Goal: Go to known website: Go to known website

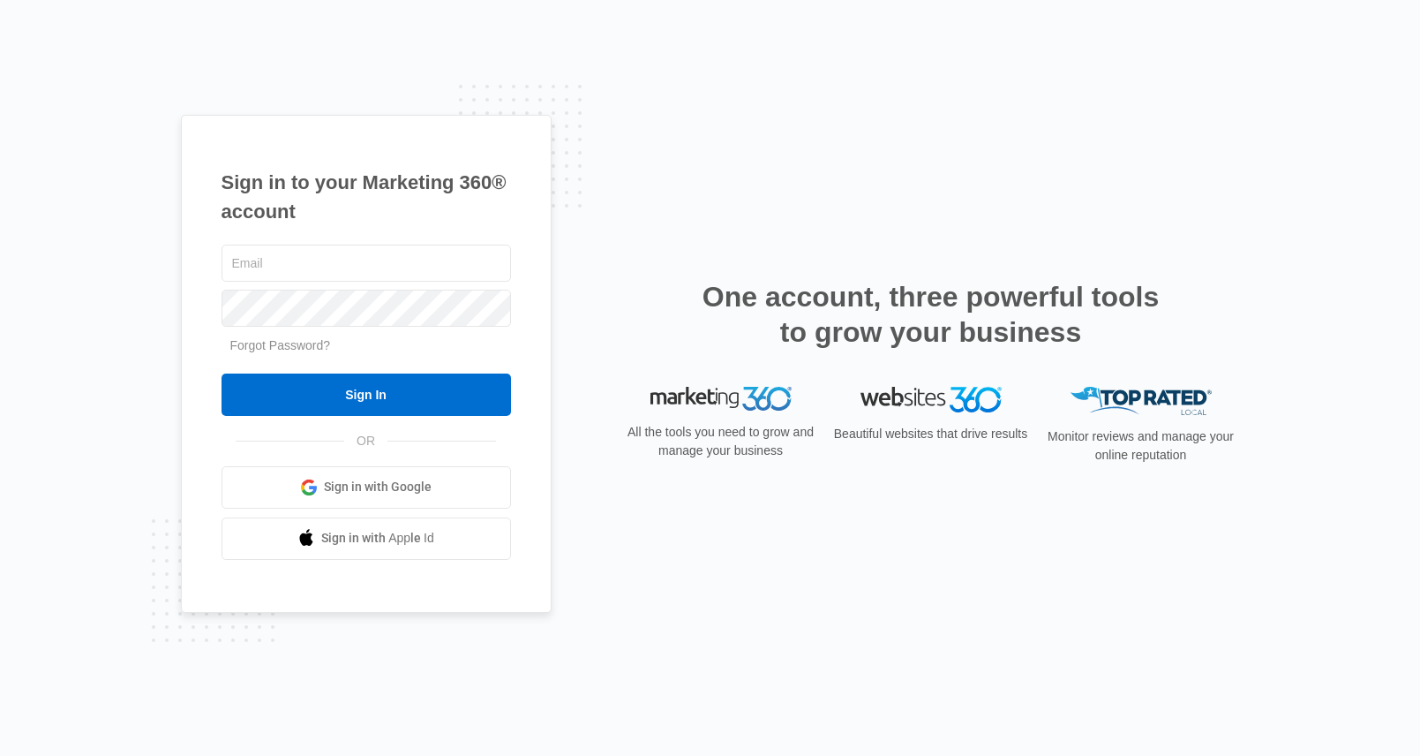
type input "[EMAIL_ADDRESS][PERSON_NAME][DOMAIN_NAME]"
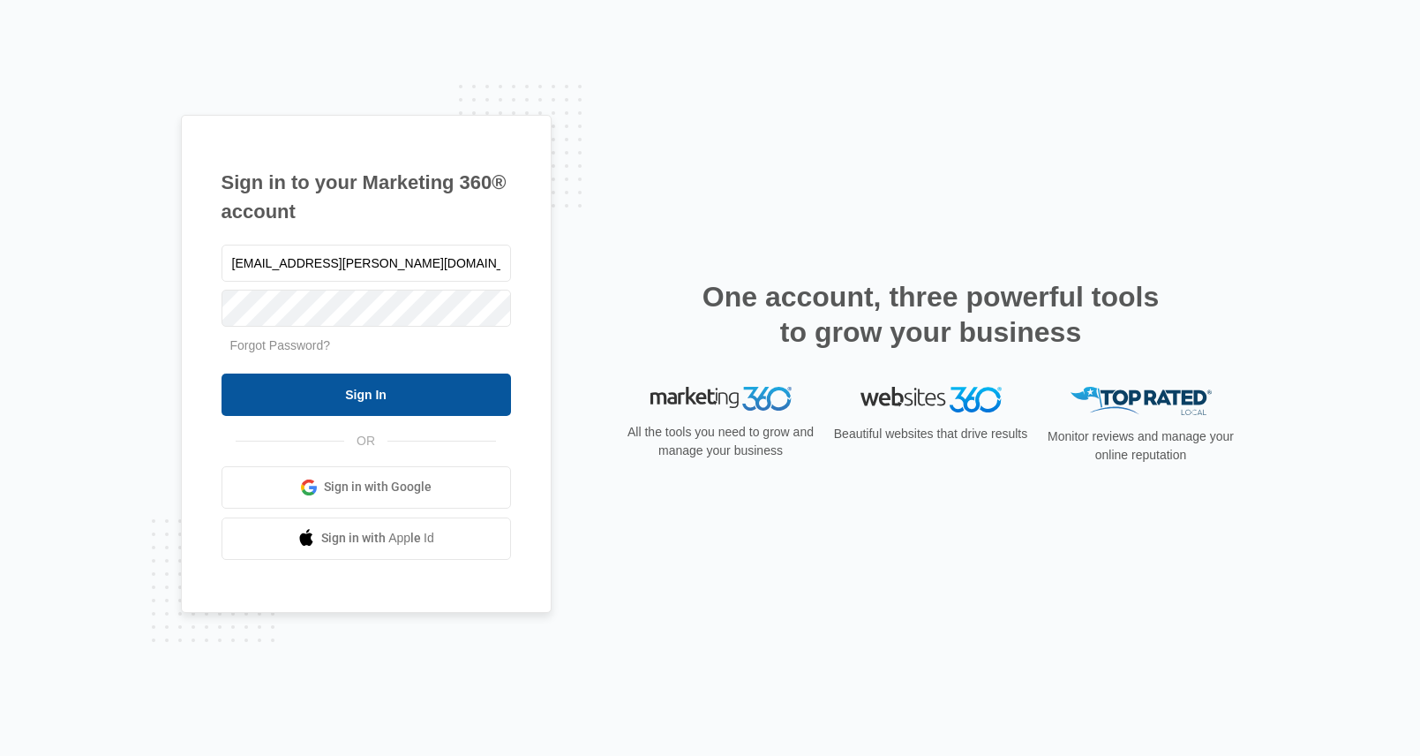
click at [454, 403] on input "Sign In" at bounding box center [367, 394] width 290 height 42
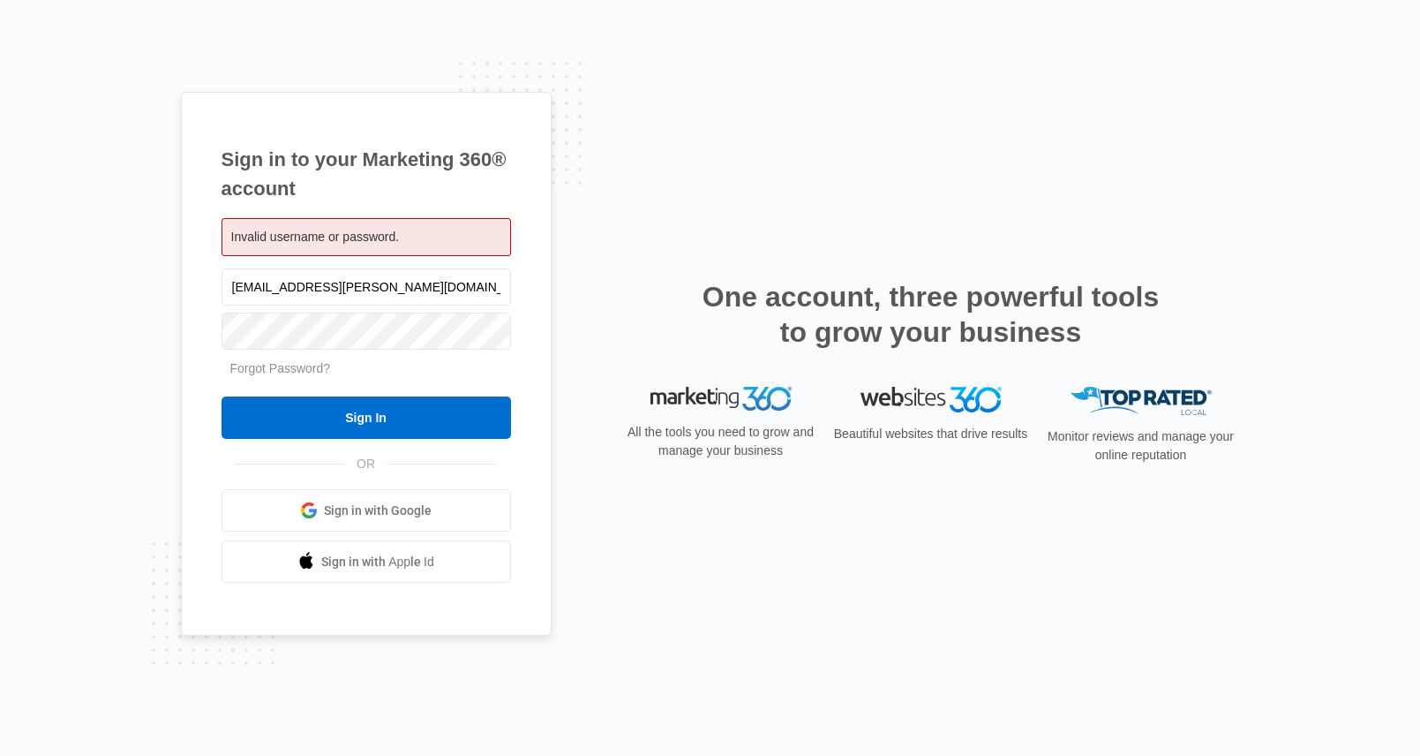
type input "[EMAIL_ADDRESS][PERSON_NAME][DOMAIN_NAME]"
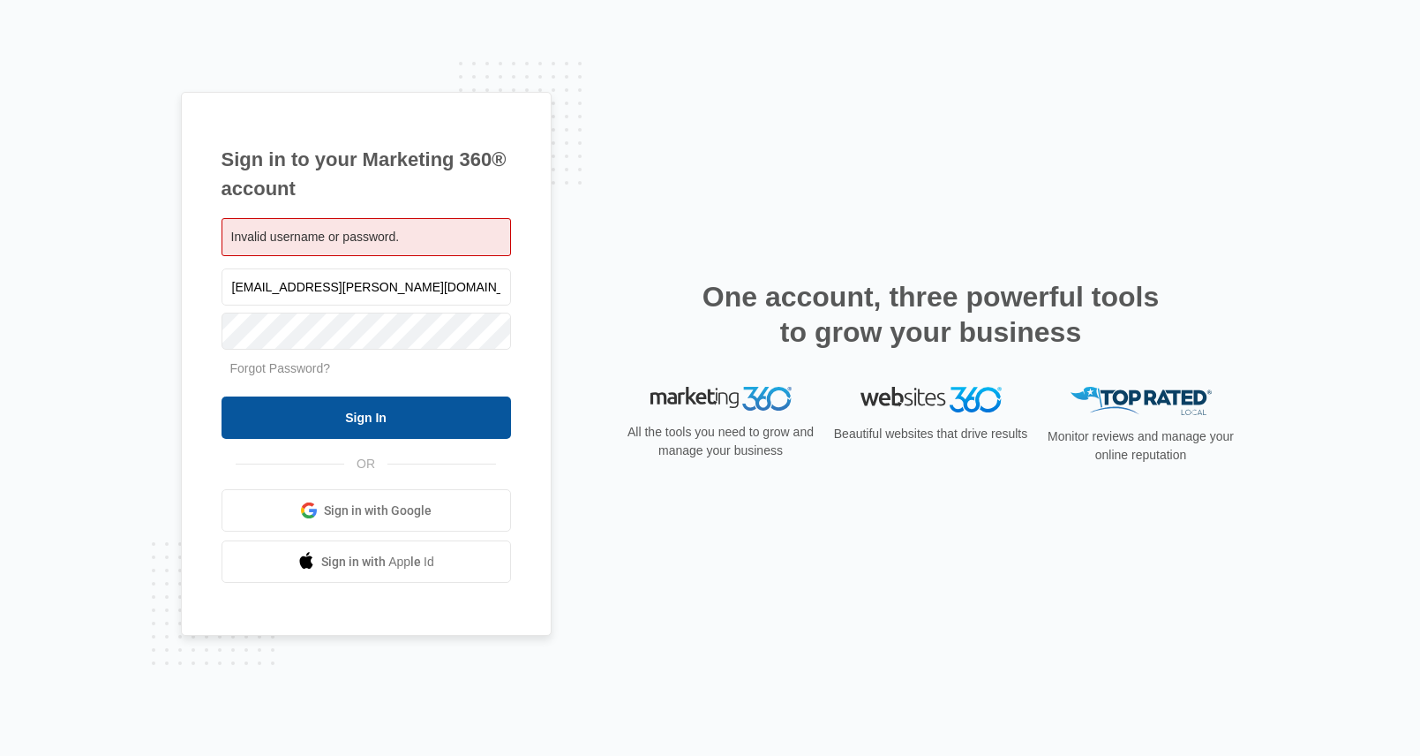
click at [384, 413] on input "Sign In" at bounding box center [367, 417] width 290 height 42
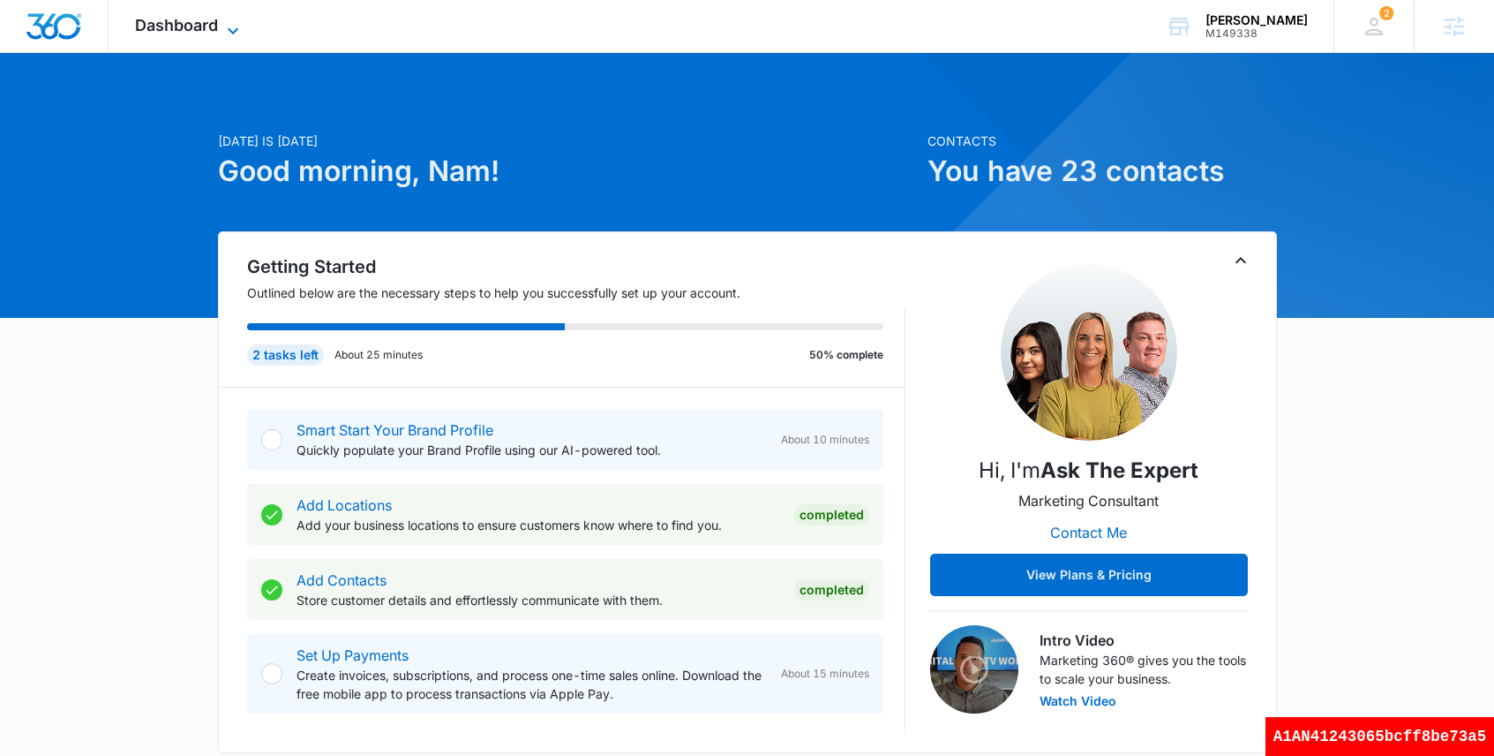
click at [209, 26] on span "Dashboard" at bounding box center [176, 25] width 83 height 19
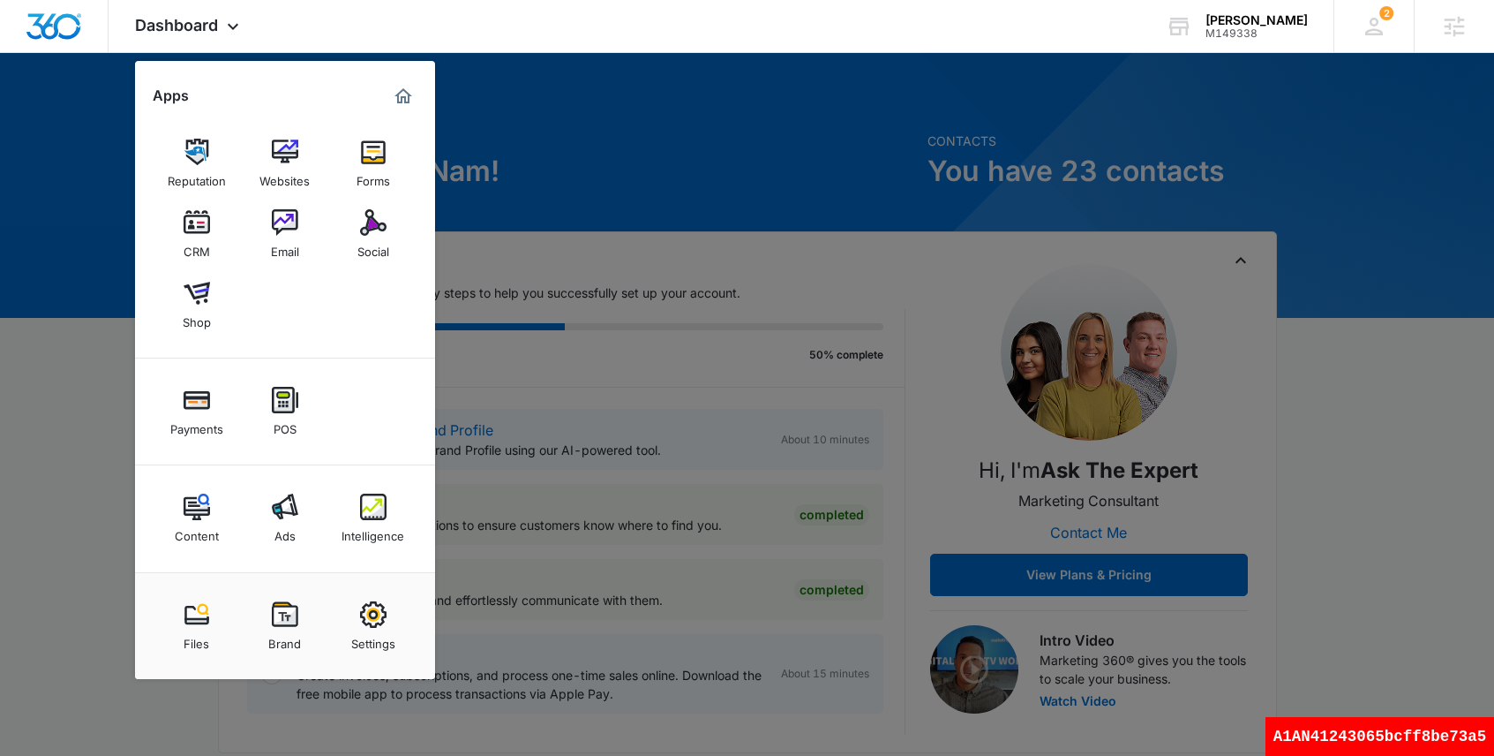
click at [950, 212] on div at bounding box center [747, 378] width 1494 height 756
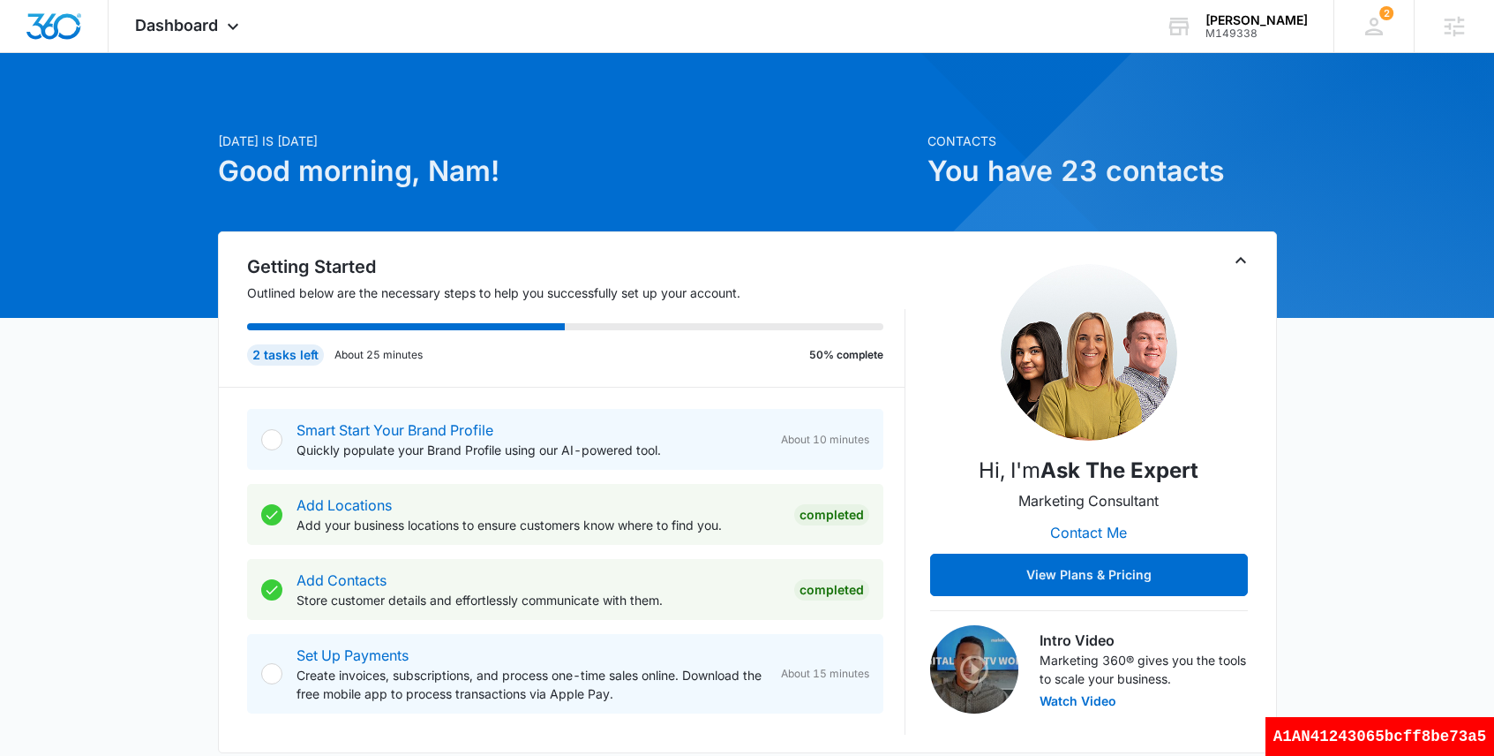
click at [1419, 743] on div "A1AN41243065bcff8be73a5" at bounding box center [1380, 736] width 229 height 39
copy div "A1AN41243065bcff8be73a5"
click at [1265, 25] on div "Nam Truong" at bounding box center [1257, 20] width 102 height 14
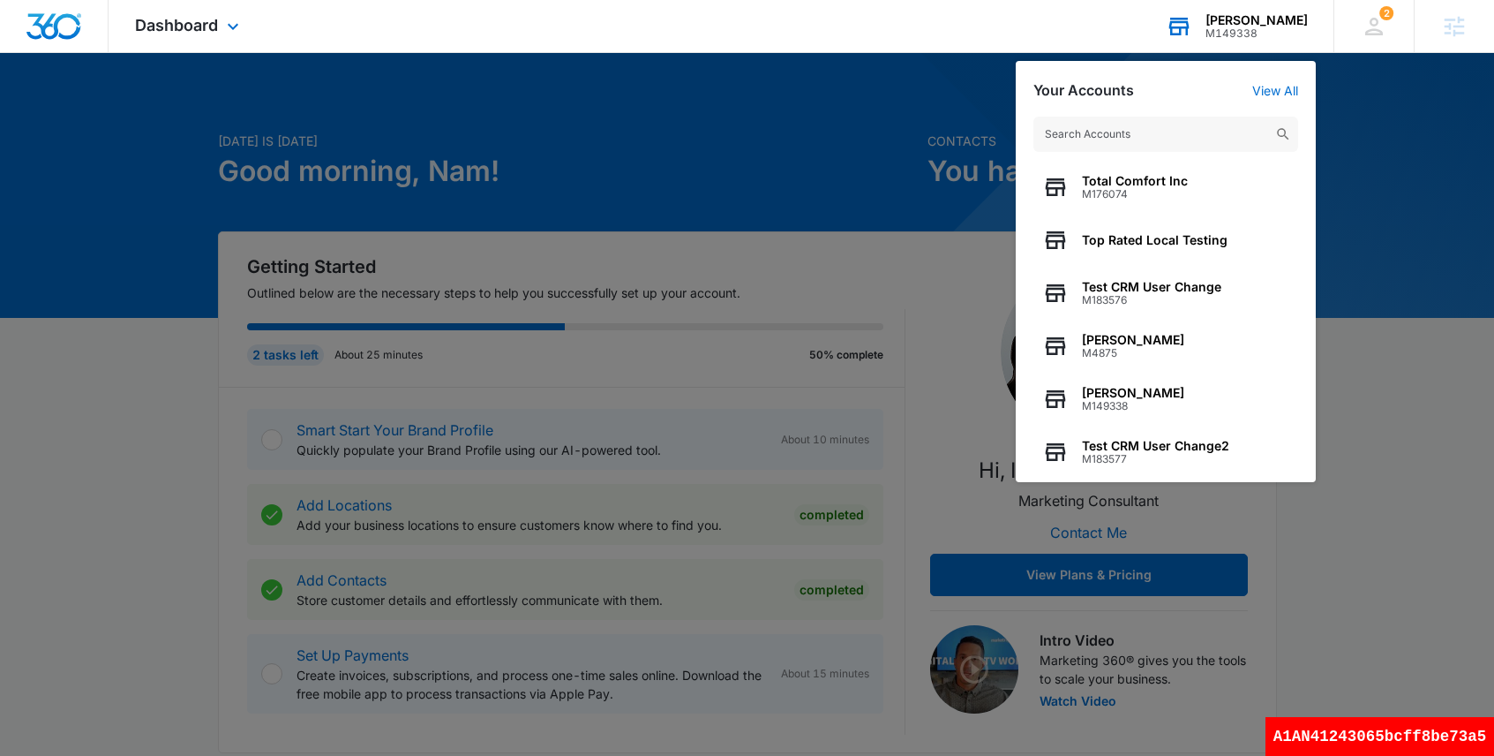
click at [1126, 141] on input "text" at bounding box center [1166, 134] width 265 height 35
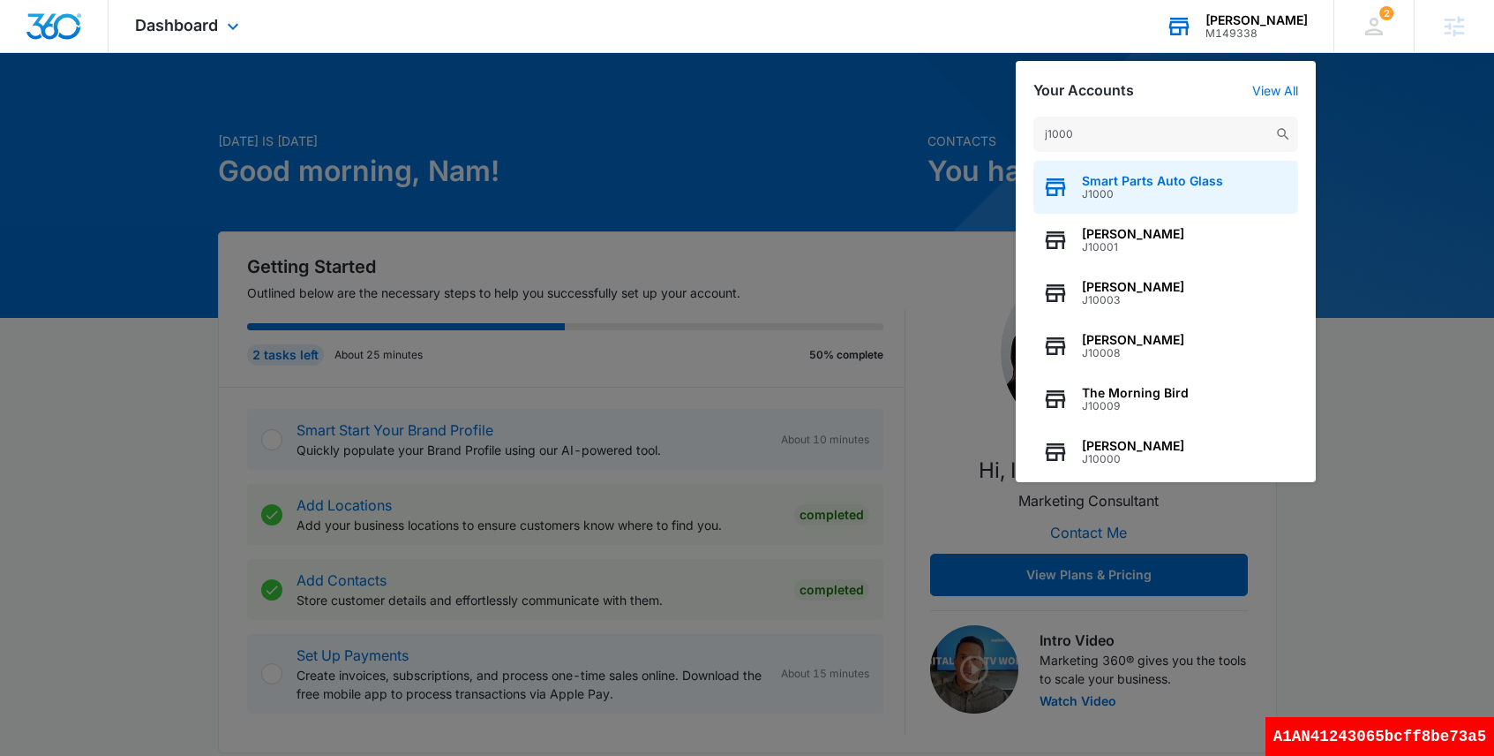
type input "j1000"
click at [1103, 191] on span "J1000" at bounding box center [1152, 194] width 141 height 12
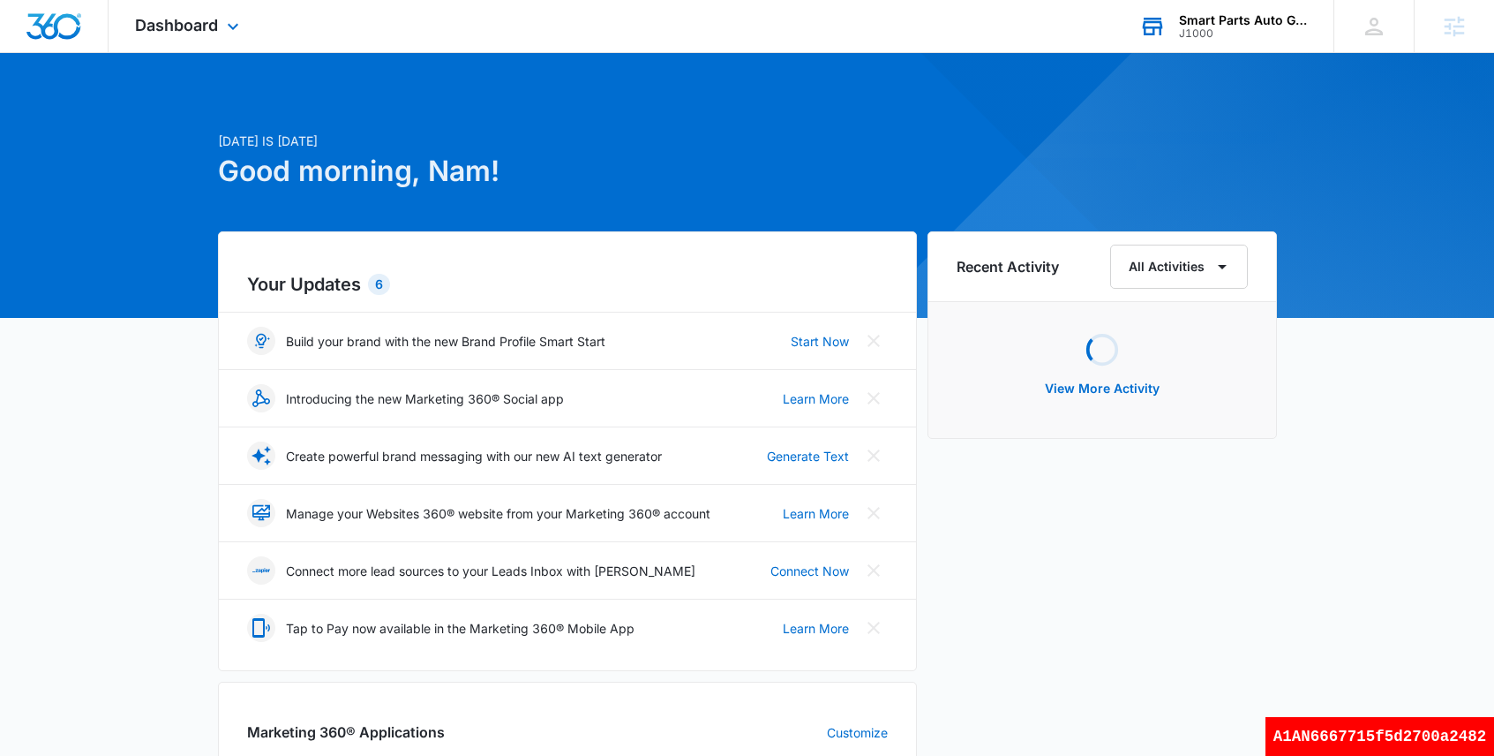
click at [1340, 734] on div "A1AN6667715f5d2700a2482" at bounding box center [1380, 736] width 229 height 39
copy div "A1AN6667715f5d2700a2482"
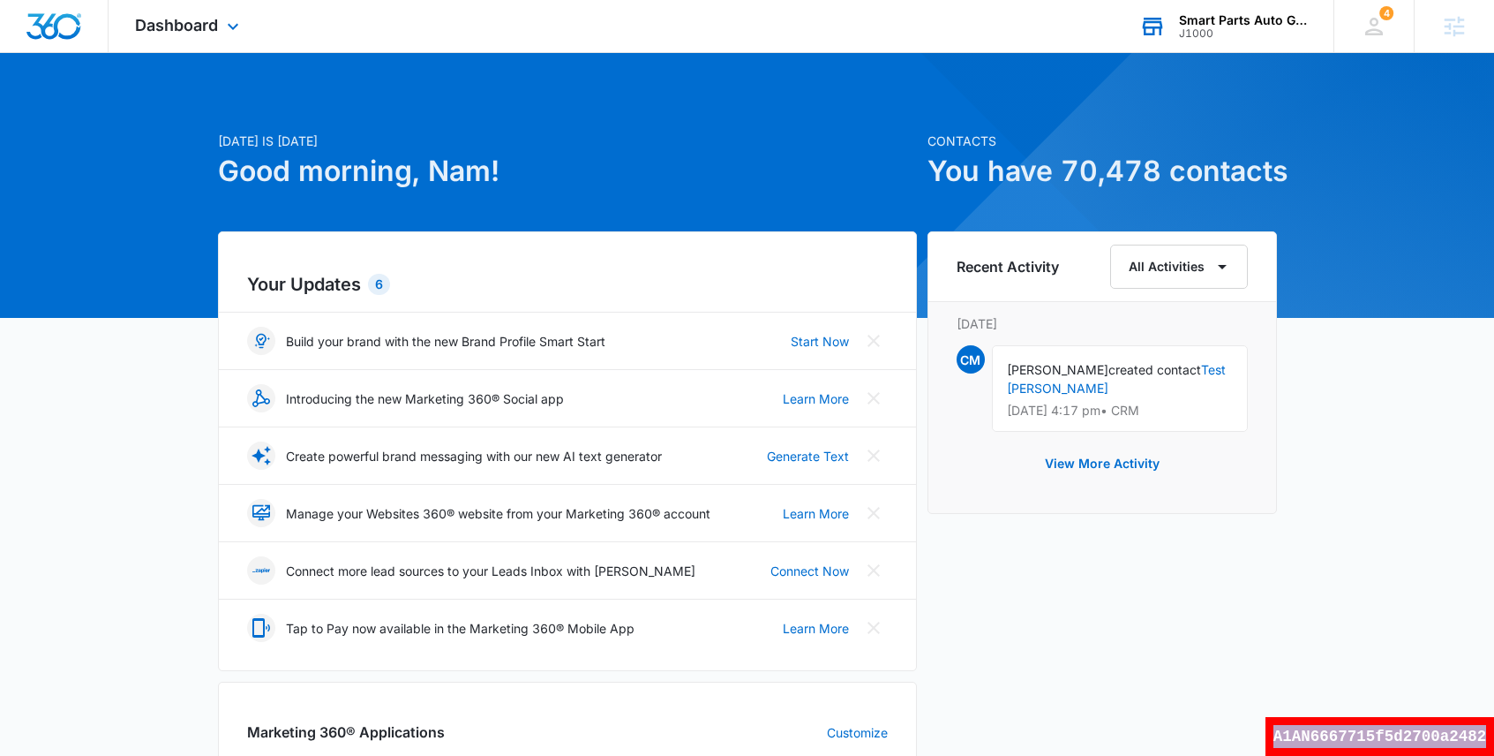
click at [1277, 21] on div "Smart Parts Auto Glass" at bounding box center [1243, 20] width 129 height 14
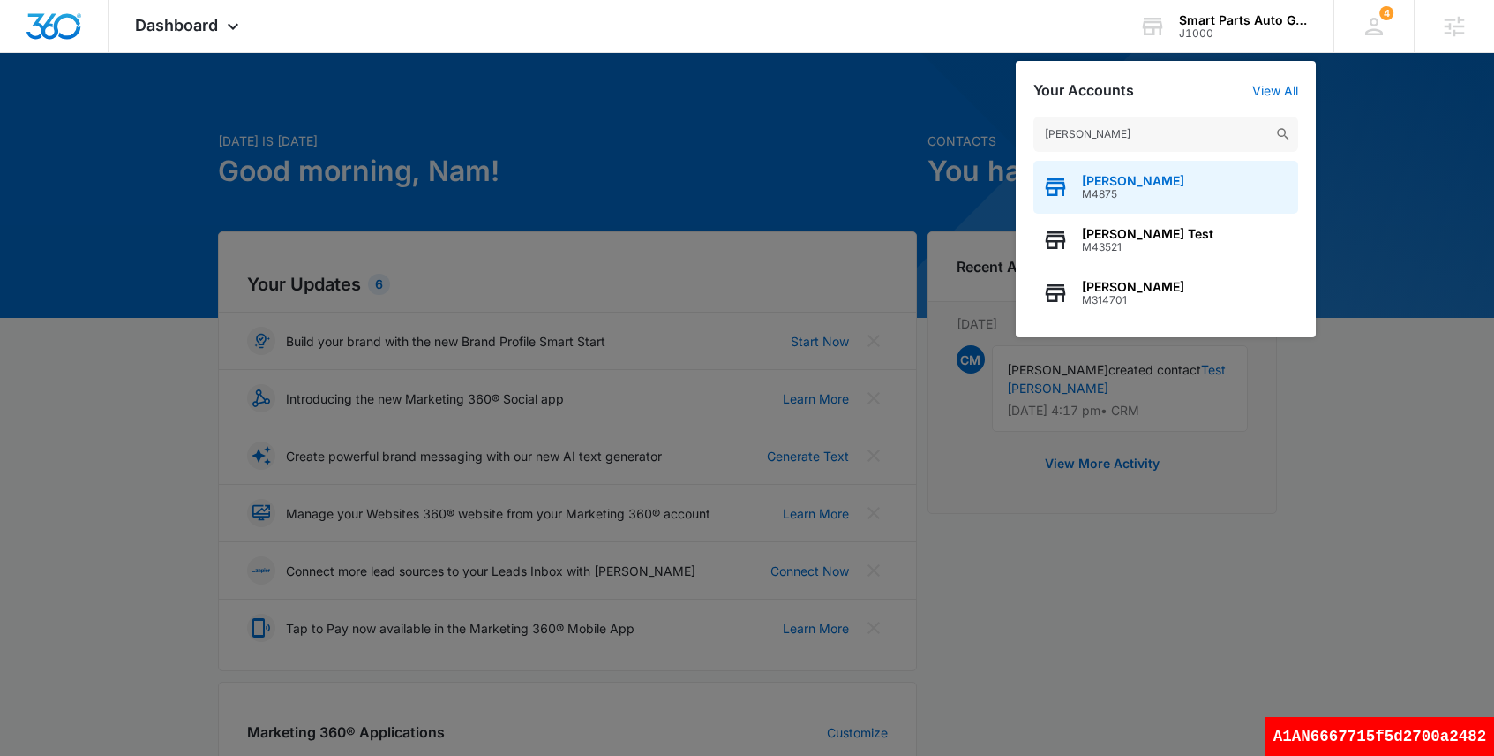
type input "josh bac"
click at [1119, 186] on span "Josh Bacon" at bounding box center [1133, 181] width 102 height 14
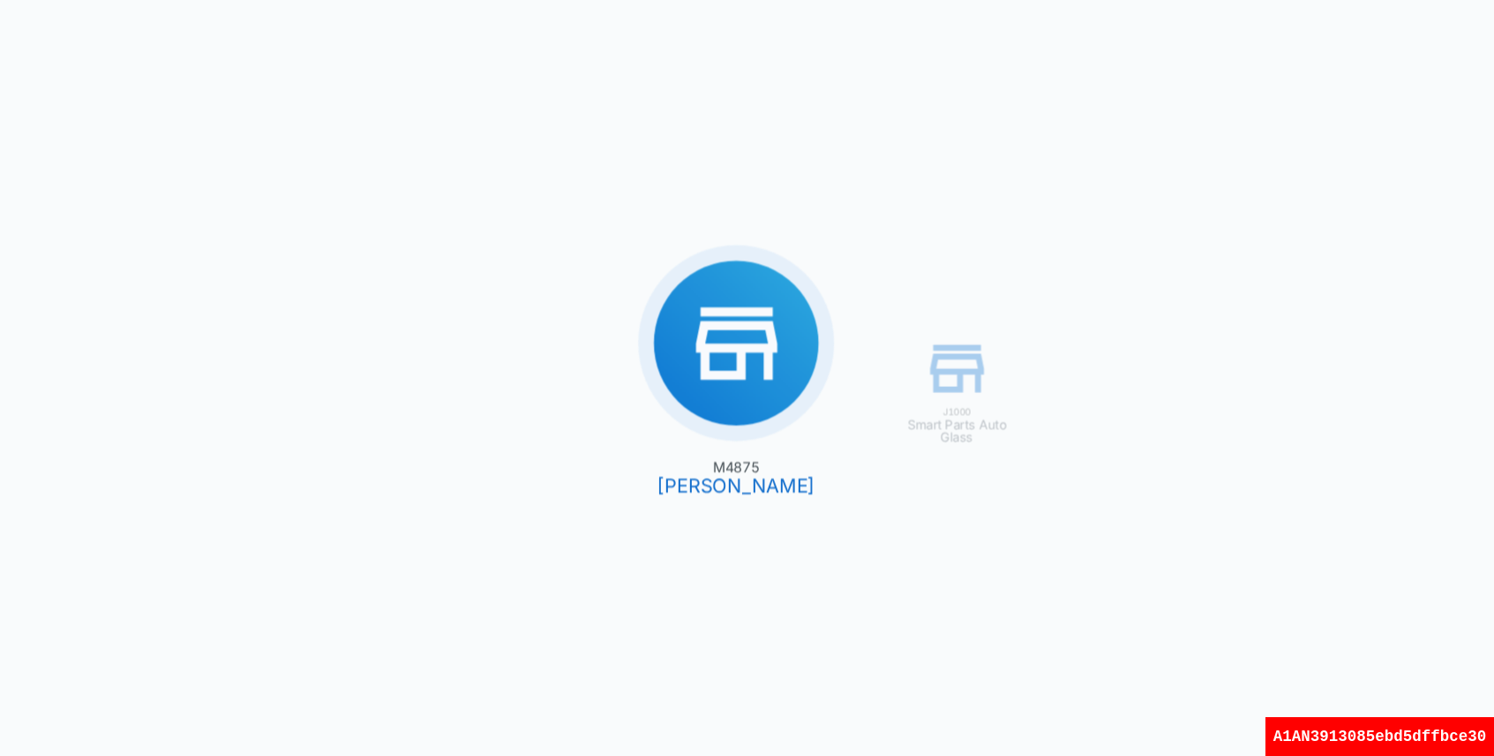
click at [1356, 732] on div "A1AN3913085ebd5dffbce30" at bounding box center [1380, 736] width 229 height 39
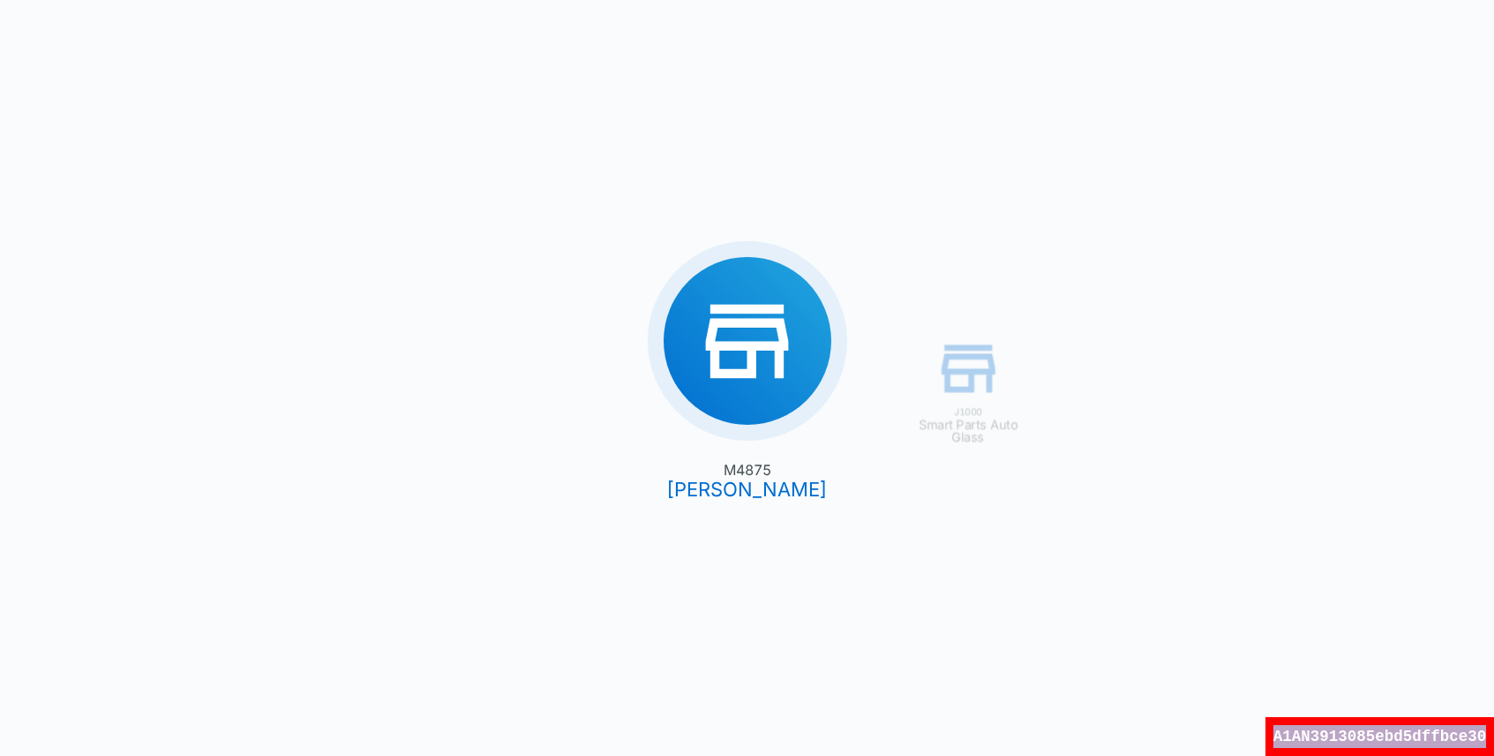
click at [1356, 732] on div "A1AN3913085ebd5dffbce30" at bounding box center [1380, 736] width 229 height 39
copy div "A1AN3913085ebd5dffbce30"
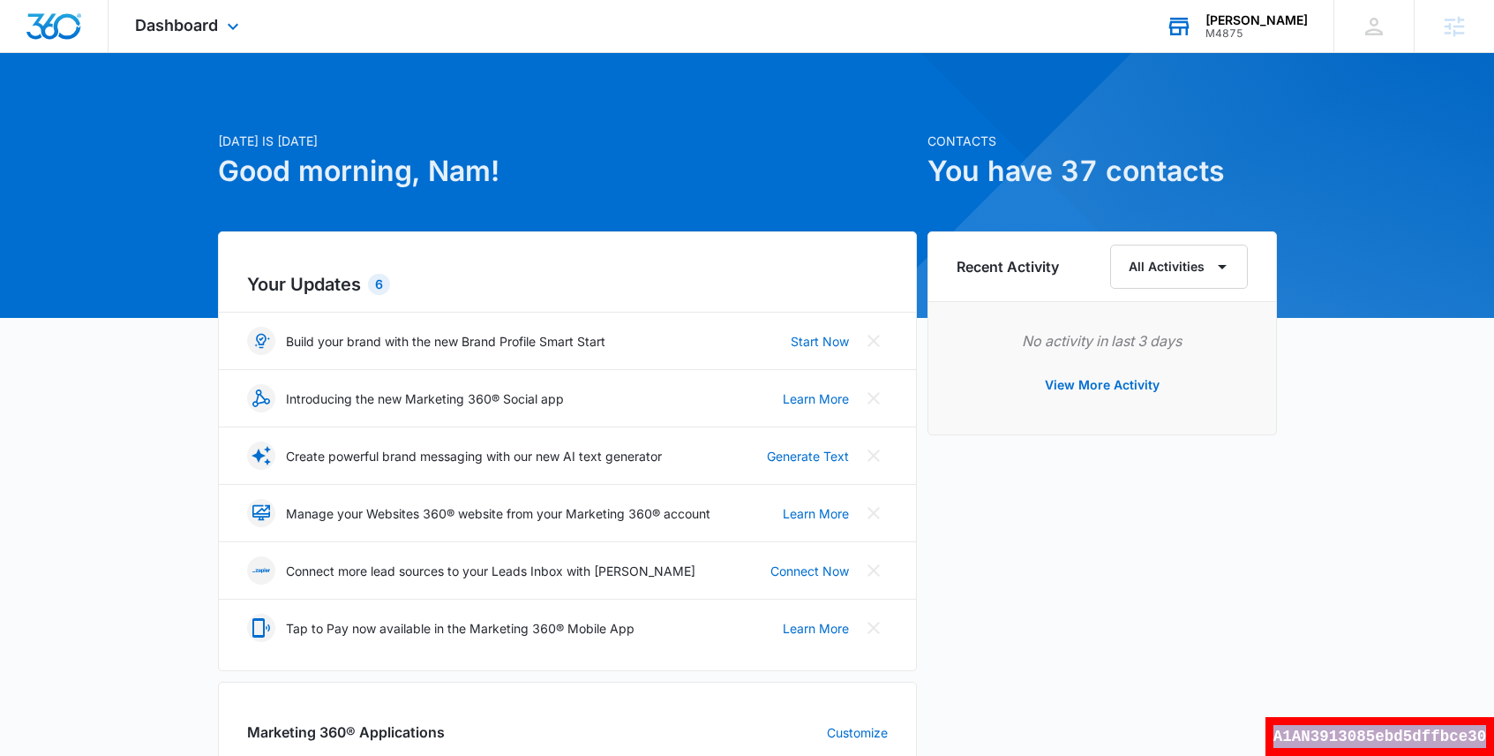
click at [1297, 39] on div "Josh Bacon M4875 Your Accounts View All" at bounding box center [1237, 26] width 194 height 52
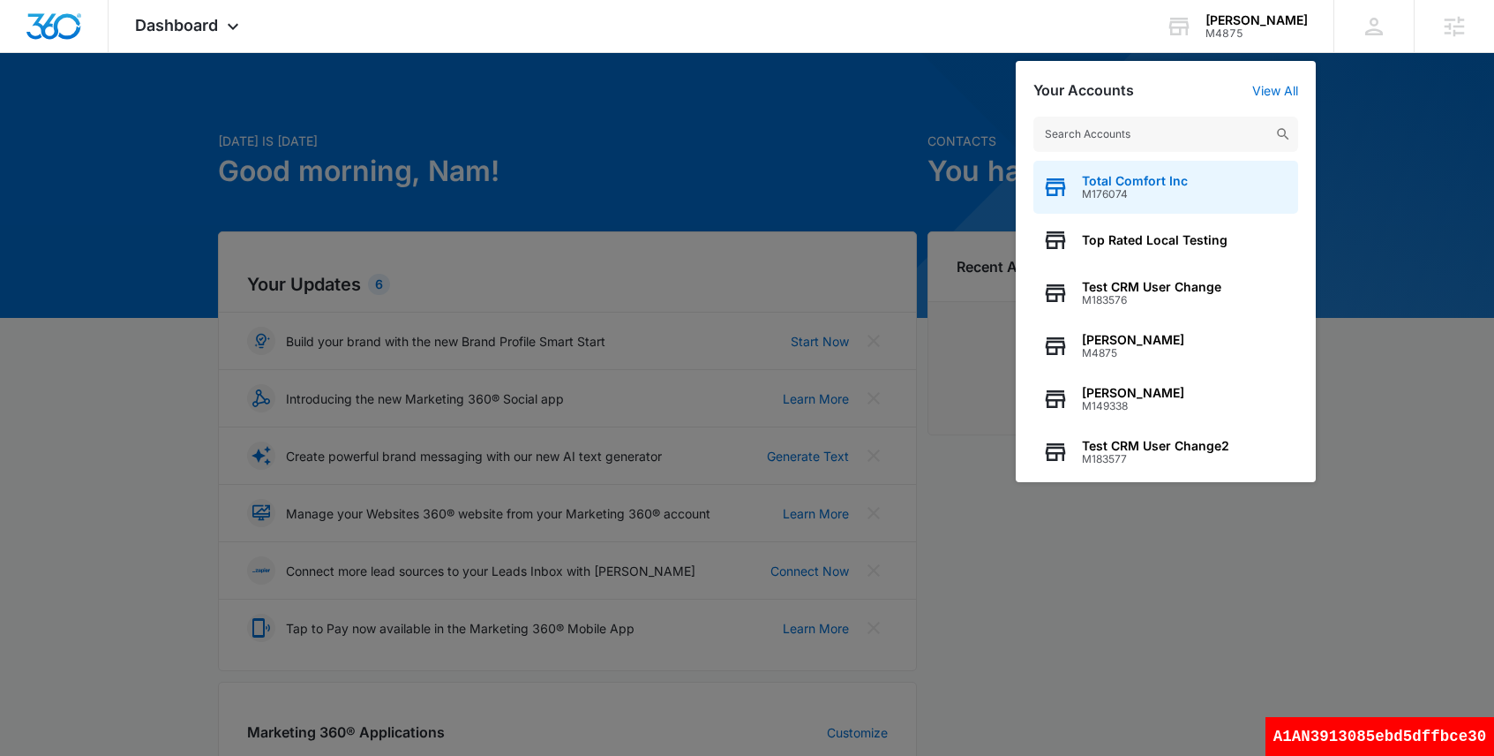
click at [1146, 182] on span "Total Comfort Inc" at bounding box center [1135, 181] width 106 height 14
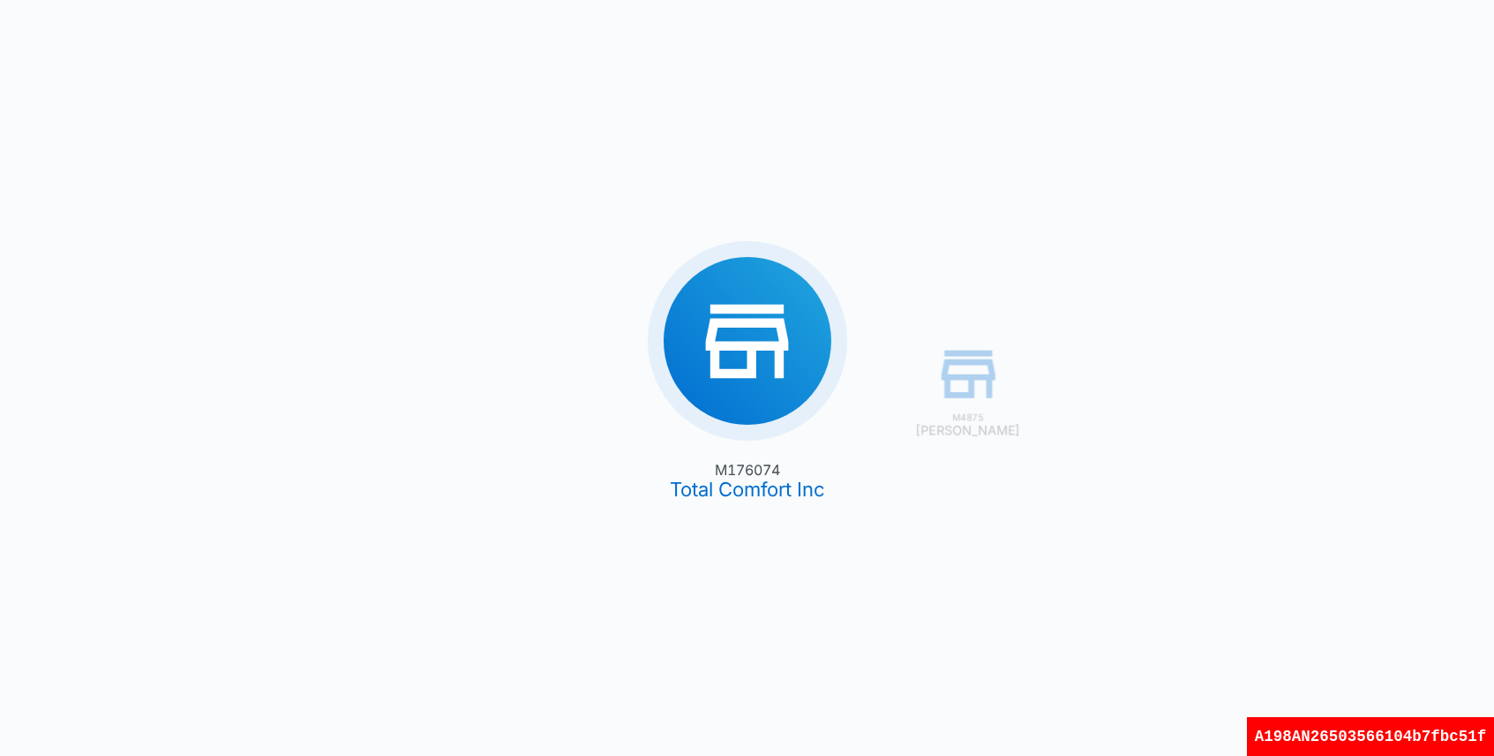
click at [1419, 738] on div "A198AN26503566104b7fbc51f" at bounding box center [1370, 736] width 247 height 39
copy div "A198AN26503566104b7fbc51f"
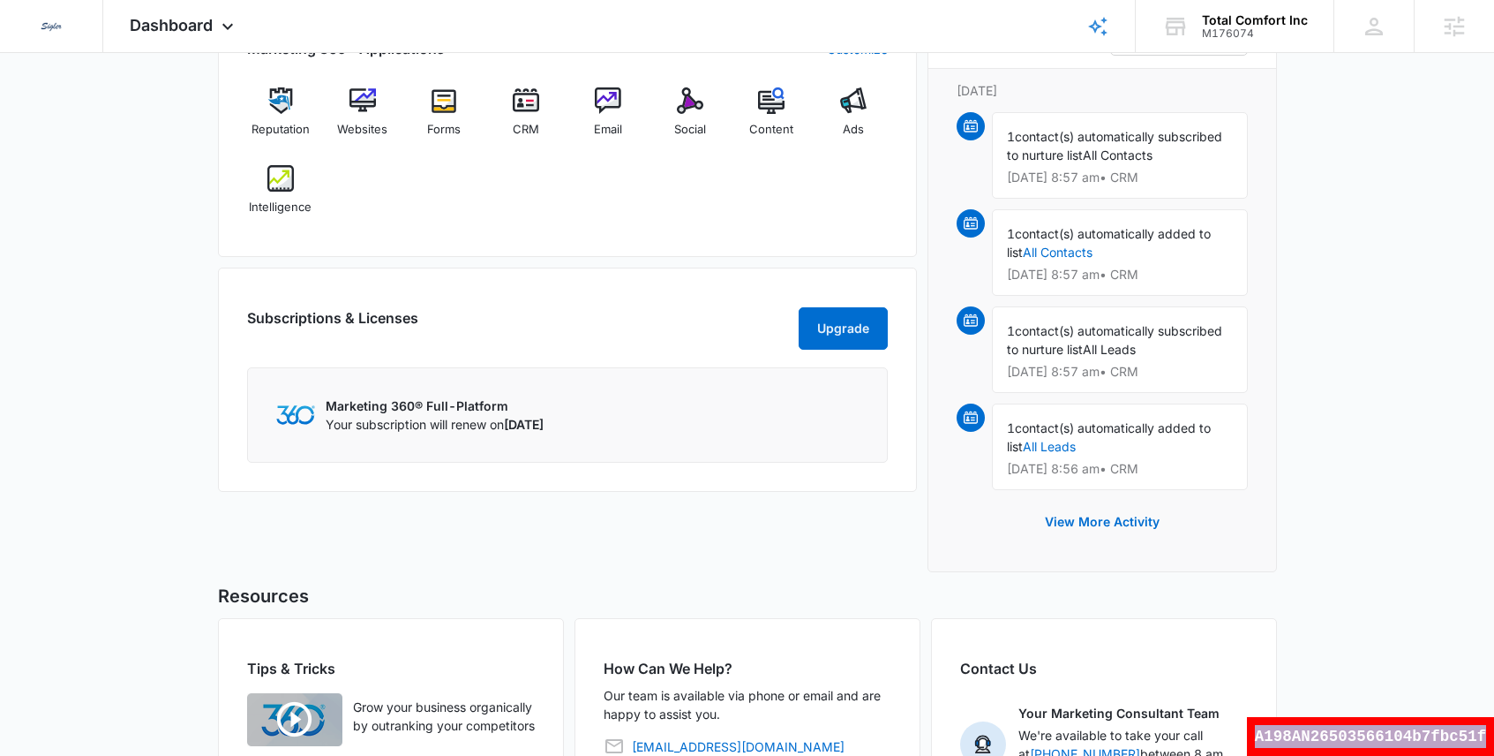
scroll to position [967, 0]
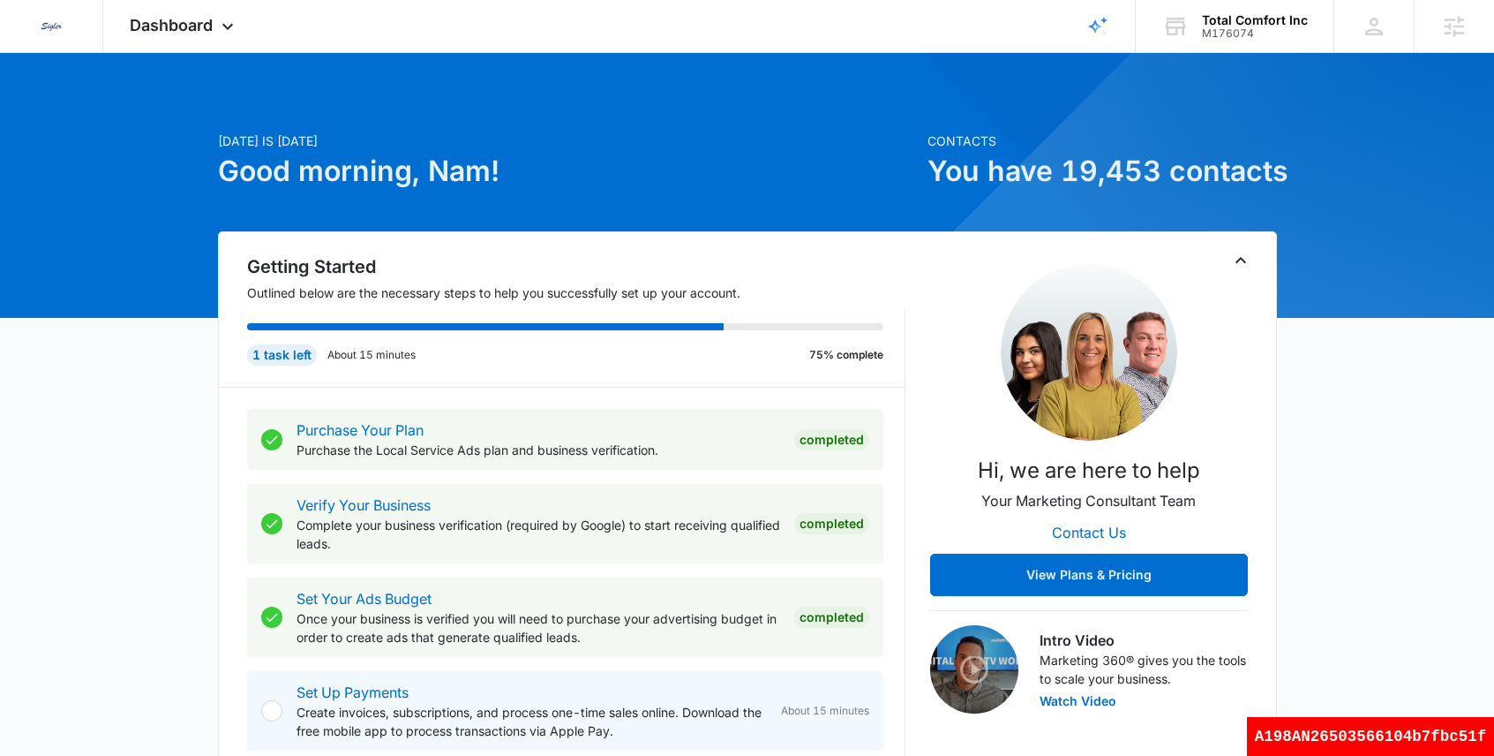
click at [1440, 738] on div "A198AN26503566104b7fbc51f" at bounding box center [1370, 736] width 247 height 39
copy div "A198AN26503566104b7fbc51f"
click at [1259, 19] on div "Total Comfort Inc" at bounding box center [1255, 20] width 106 height 14
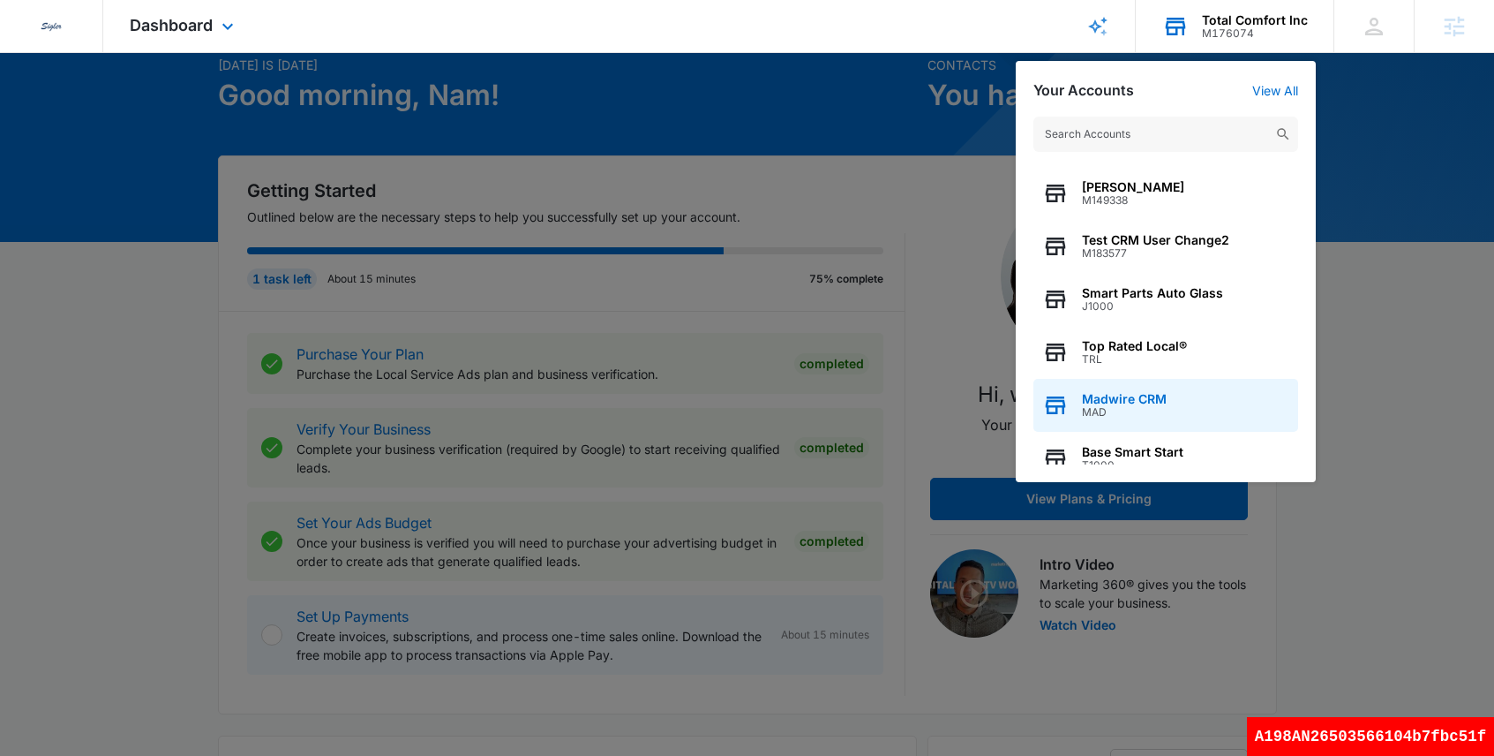
scroll to position [226, 0]
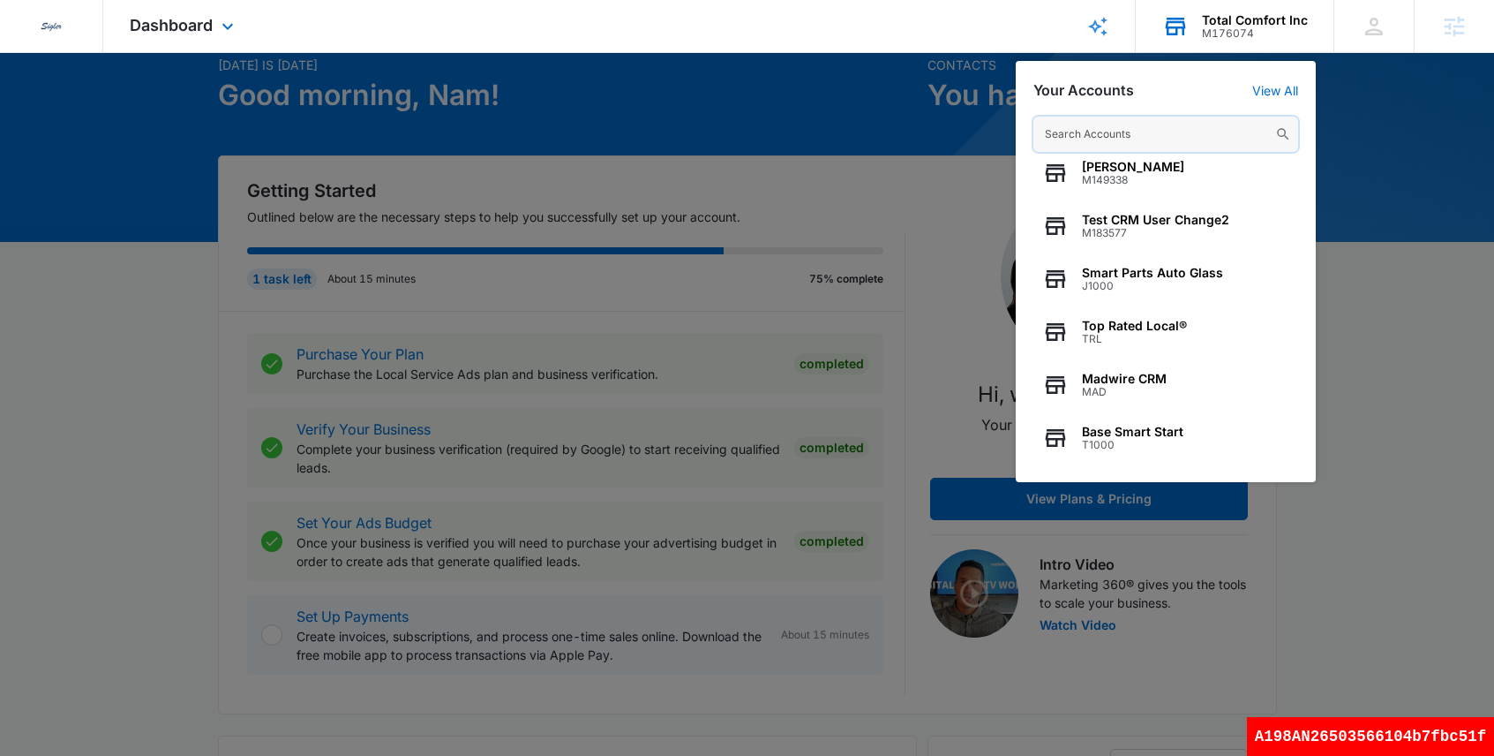
click at [1119, 134] on input "text" at bounding box center [1166, 134] width 265 height 35
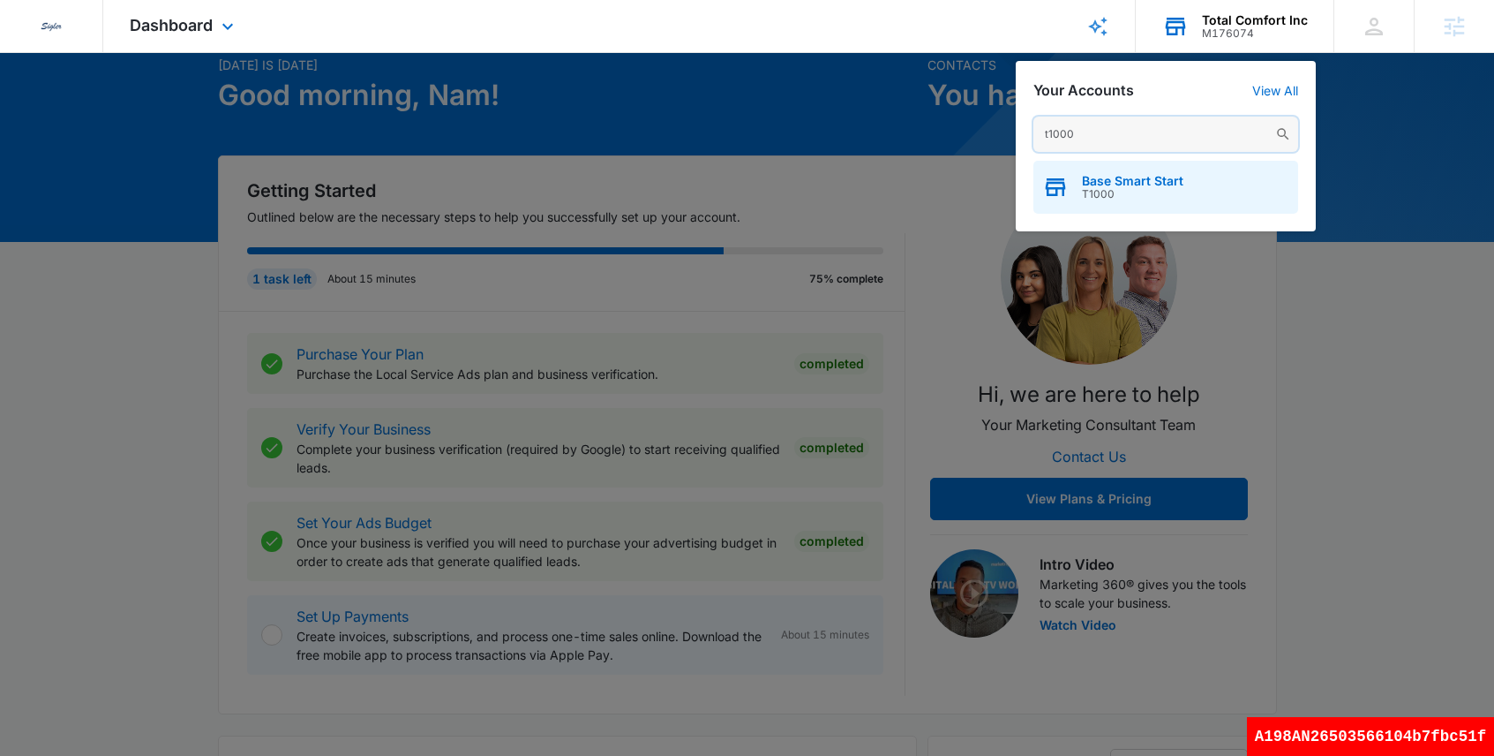
type input "t1000"
click at [1143, 186] on span "Base Smart Start" at bounding box center [1133, 181] width 102 height 14
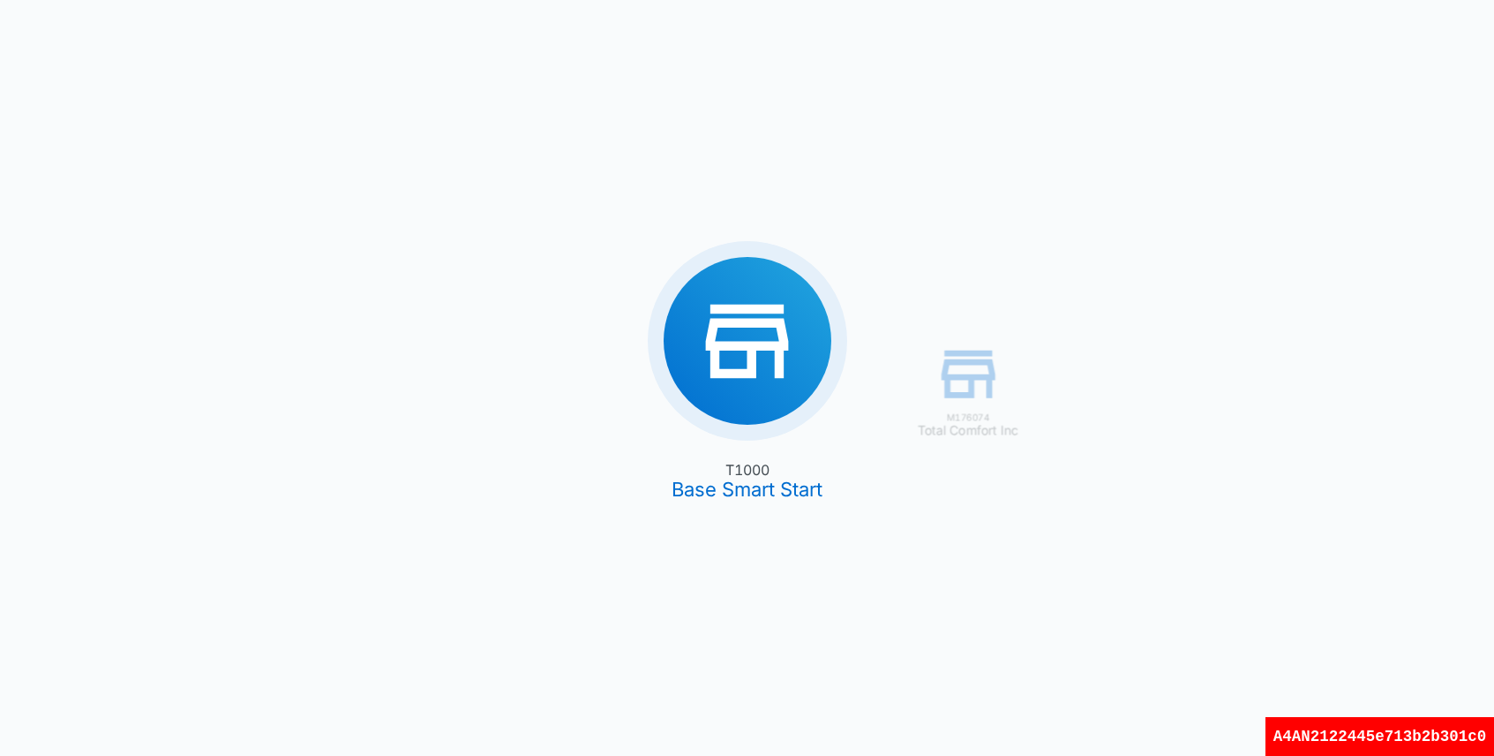
click at [1379, 743] on div "A4AN2122445e713b2b301c0" at bounding box center [1380, 736] width 229 height 39
copy div "A4AN2122445e713b2b301c0"
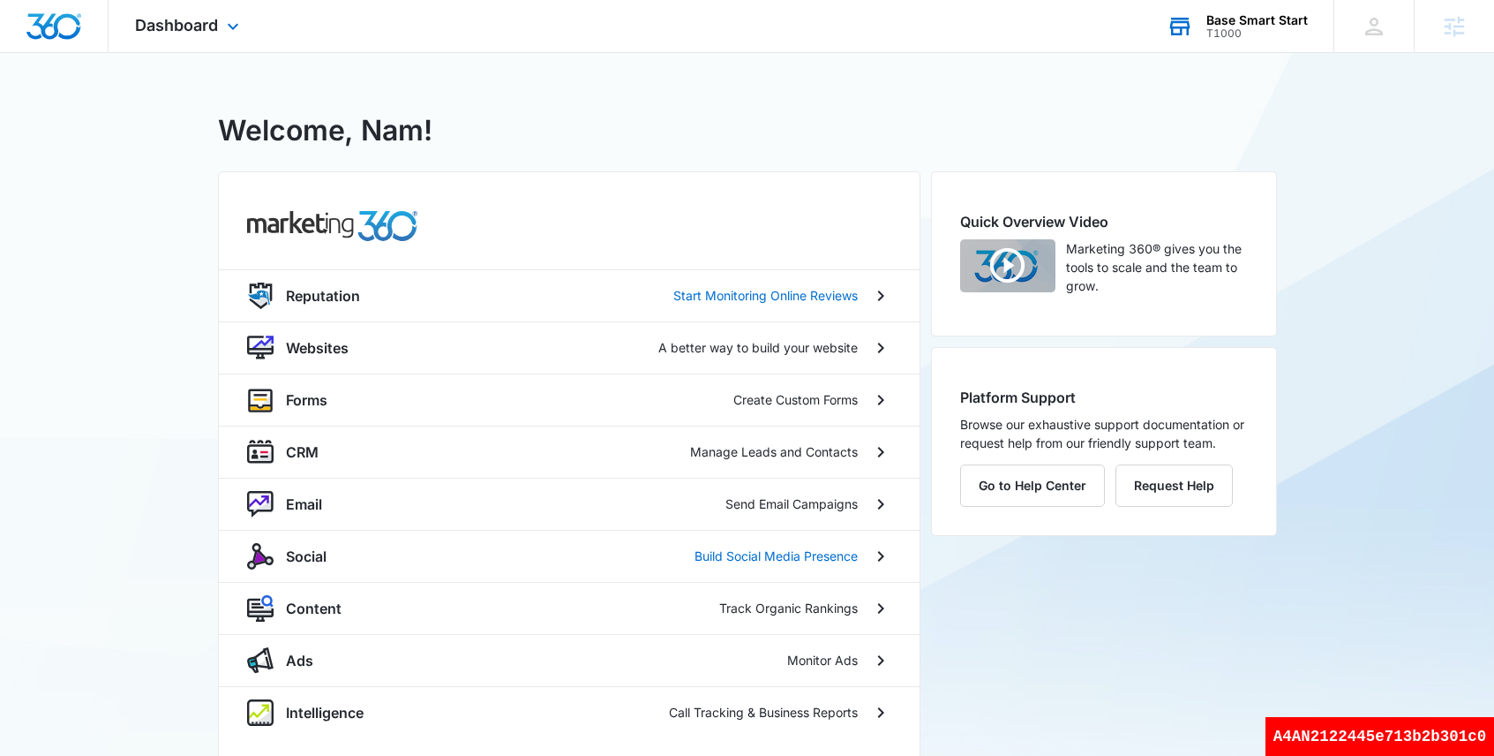
click at [726, 130] on div "T1000 - Base Smart Start Welcome, Nam!" at bounding box center [747, 133] width 1059 height 49
